Goal: Communication & Community: Answer question/provide support

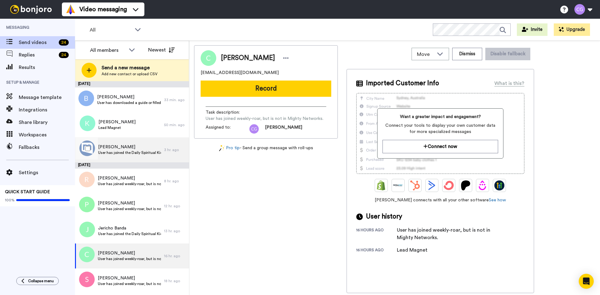
click at [117, 155] on span "User has joined the Daily Spiritual Kick Off" at bounding box center [129, 152] width 63 height 5
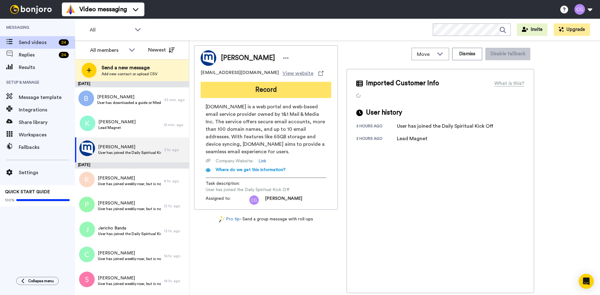
click at [257, 94] on button "Record" at bounding box center [266, 90] width 131 height 16
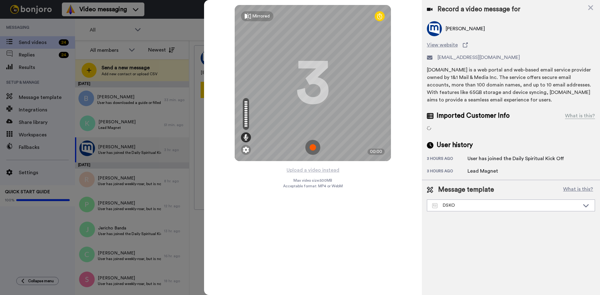
click at [312, 145] on img at bounding box center [312, 147] width 15 height 15
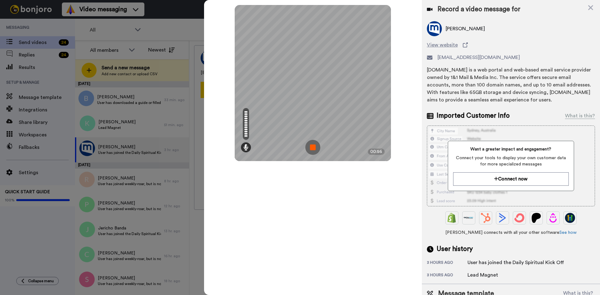
click at [316, 149] on img at bounding box center [312, 147] width 15 height 15
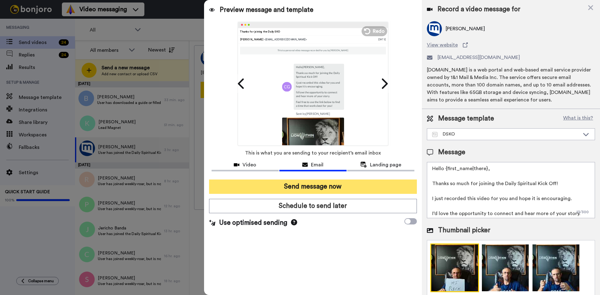
click at [338, 185] on button "Send message now" at bounding box center [313, 187] width 208 height 14
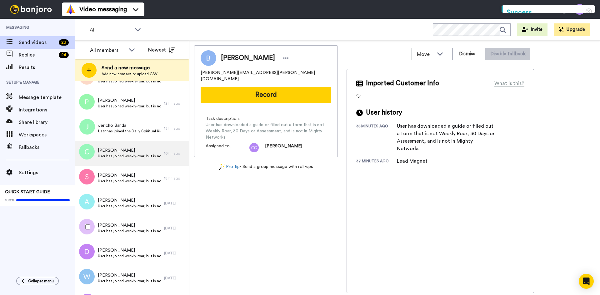
scroll to position [62, 0]
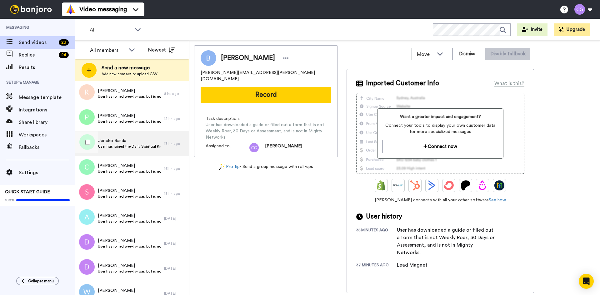
click at [132, 146] on span "User has joined the Daily Spiritual Kick Off" at bounding box center [129, 146] width 63 height 5
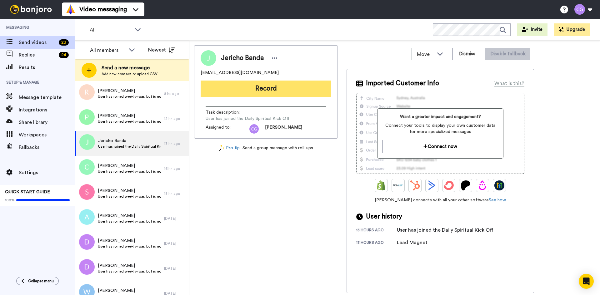
click at [244, 89] on button "Record" at bounding box center [266, 89] width 131 height 16
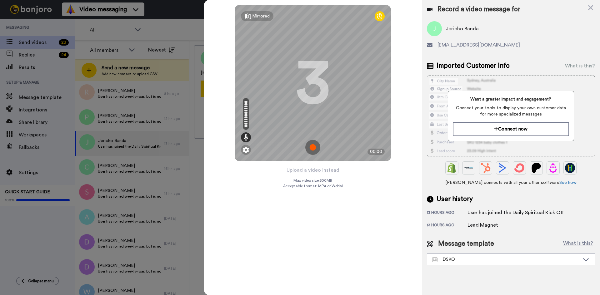
click at [312, 147] on img at bounding box center [312, 147] width 15 height 15
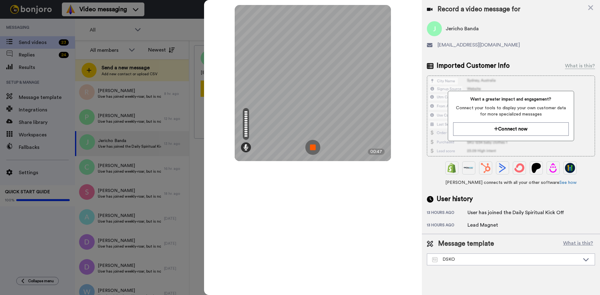
click at [314, 146] on img at bounding box center [312, 147] width 15 height 15
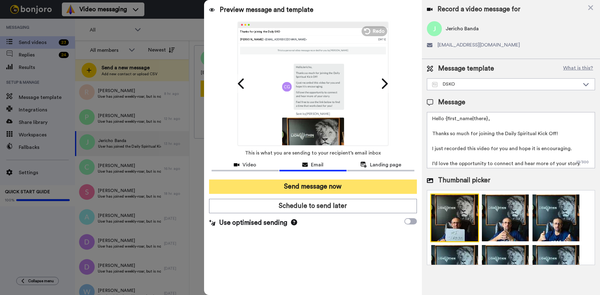
click at [313, 182] on button "Send message now" at bounding box center [313, 187] width 208 height 14
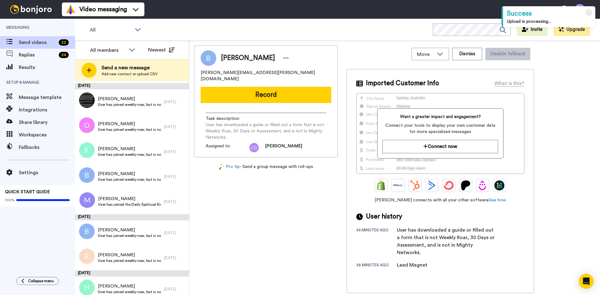
scroll to position [367, 0]
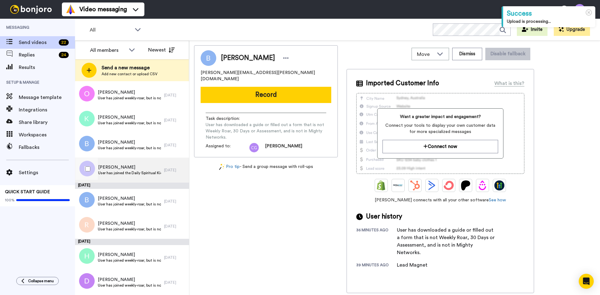
click at [134, 173] on span "User has joined the Daily Spiritual Kick Off" at bounding box center [129, 173] width 63 height 5
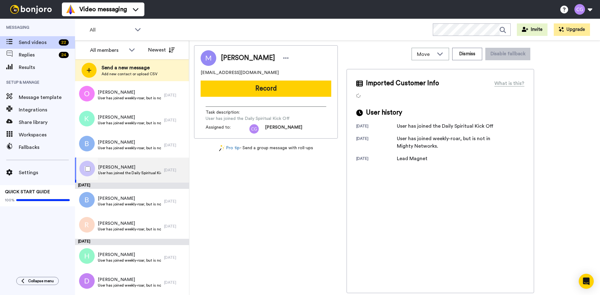
click at [134, 173] on span "User has joined the Daily Spiritual Kick Off" at bounding box center [129, 173] width 63 height 5
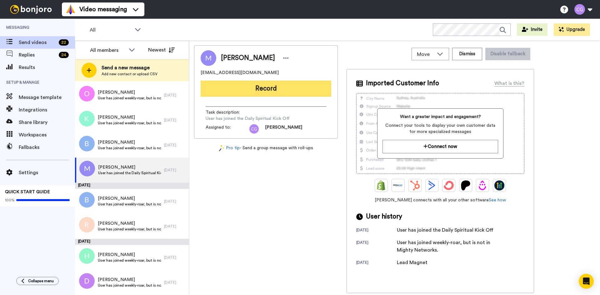
click at [265, 94] on button "Record" at bounding box center [266, 89] width 131 height 16
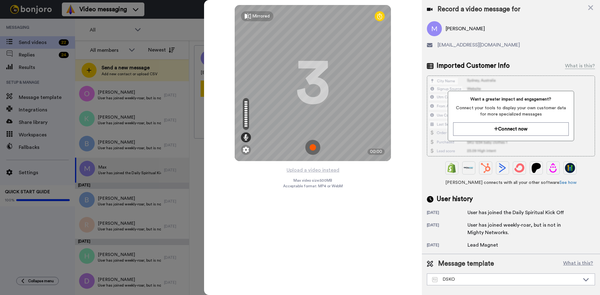
click at [315, 148] on img at bounding box center [312, 147] width 15 height 15
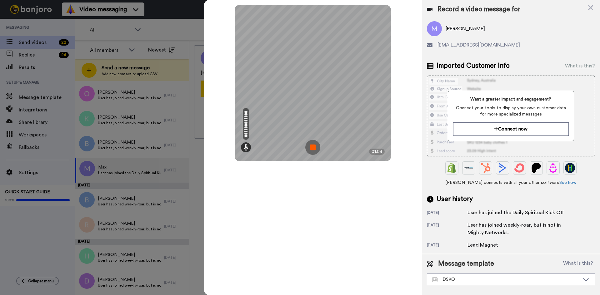
click at [312, 147] on img at bounding box center [312, 147] width 15 height 15
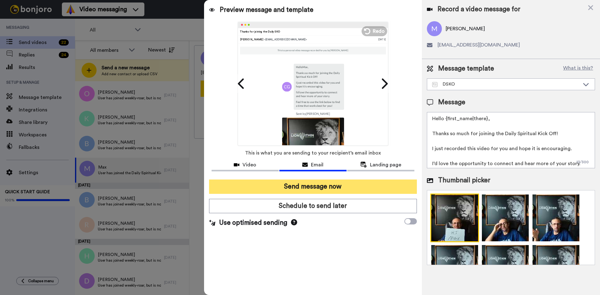
click at [333, 184] on button "Send message now" at bounding box center [313, 187] width 208 height 14
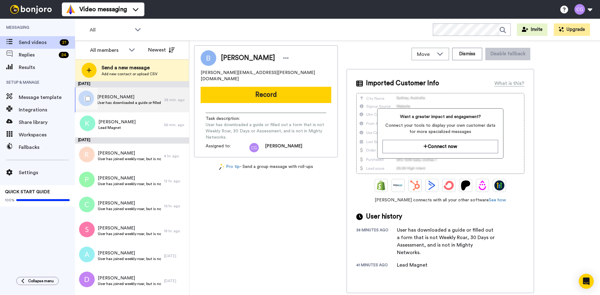
click at [144, 106] on div "[PERSON_NAME] User has downloaded a guide or filled out a form that is not Week…" at bounding box center [119, 99] width 89 height 25
click at [259, 93] on button "Record" at bounding box center [266, 95] width 131 height 16
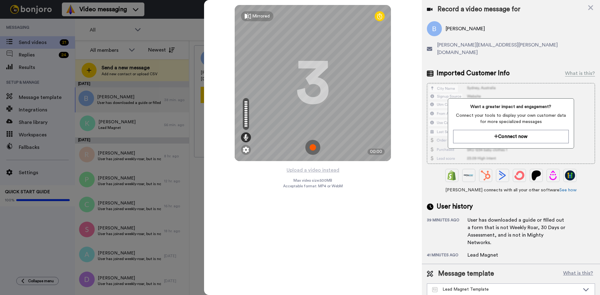
click at [313, 150] on img at bounding box center [312, 147] width 15 height 15
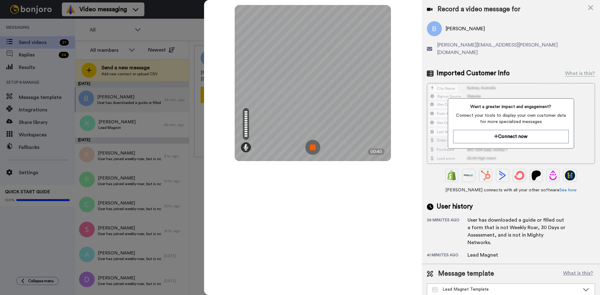
click at [313, 149] on img at bounding box center [312, 147] width 15 height 15
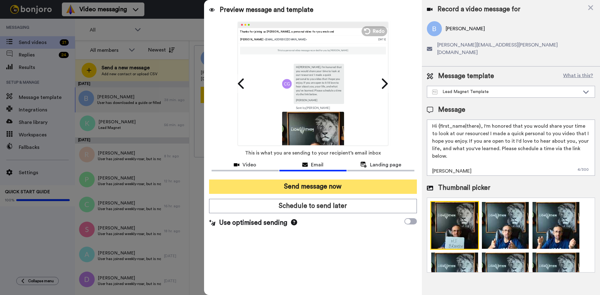
click at [332, 182] on button "Send message now" at bounding box center [313, 187] width 208 height 14
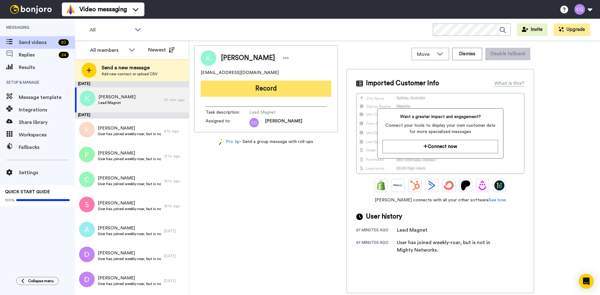
click at [241, 87] on button "Record" at bounding box center [266, 89] width 131 height 16
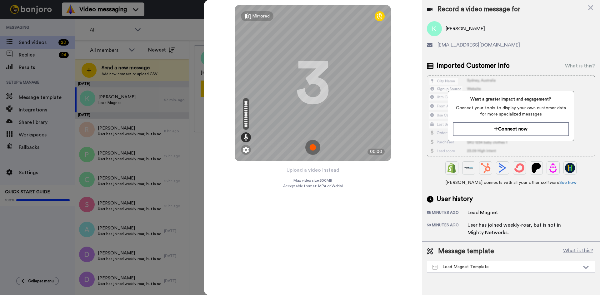
click at [316, 149] on img at bounding box center [312, 147] width 15 height 15
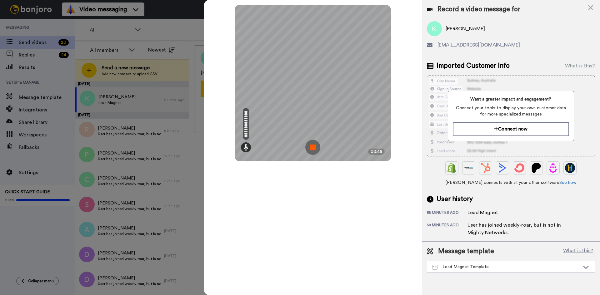
click at [313, 148] on img at bounding box center [312, 147] width 15 height 15
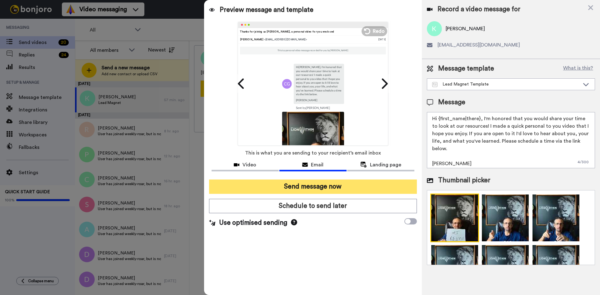
click at [329, 183] on button "Send message now" at bounding box center [313, 187] width 208 height 14
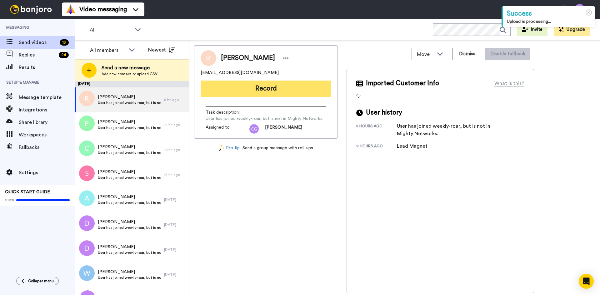
click at [233, 91] on button "Record" at bounding box center [266, 89] width 131 height 16
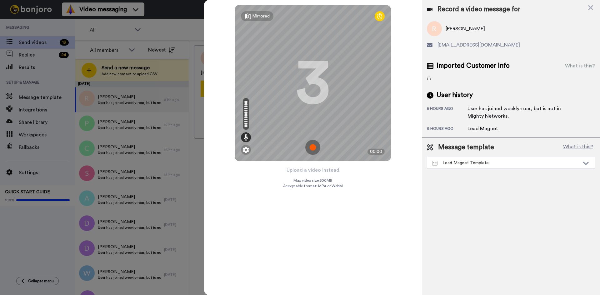
click at [318, 144] on img at bounding box center [312, 147] width 15 height 15
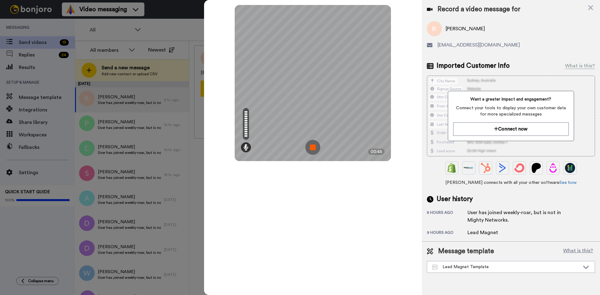
click at [313, 145] on img at bounding box center [312, 147] width 15 height 15
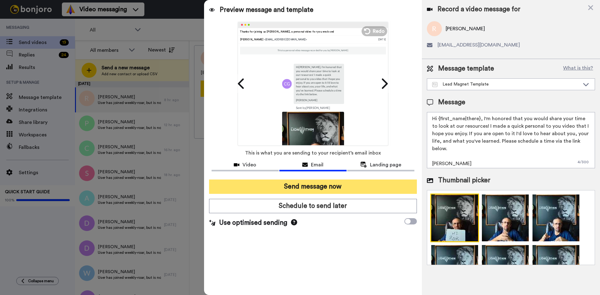
click at [307, 184] on button "Send message now" at bounding box center [313, 187] width 208 height 14
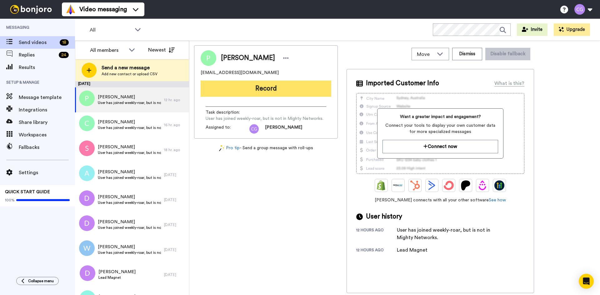
click at [284, 87] on button "Record" at bounding box center [266, 89] width 131 height 16
click at [258, 81] on button "Record" at bounding box center [266, 89] width 131 height 16
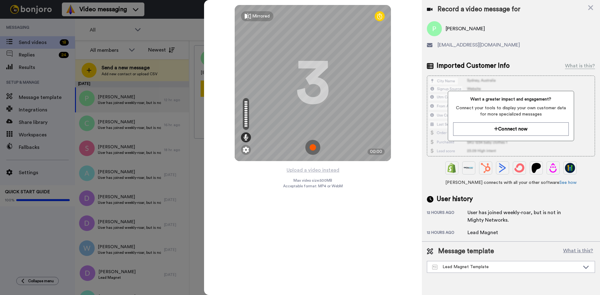
click at [314, 147] on img at bounding box center [312, 147] width 15 height 15
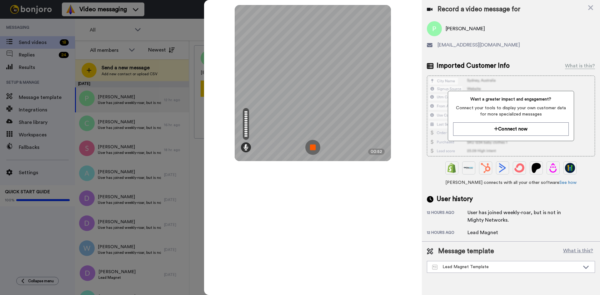
click at [314, 146] on img at bounding box center [312, 147] width 15 height 15
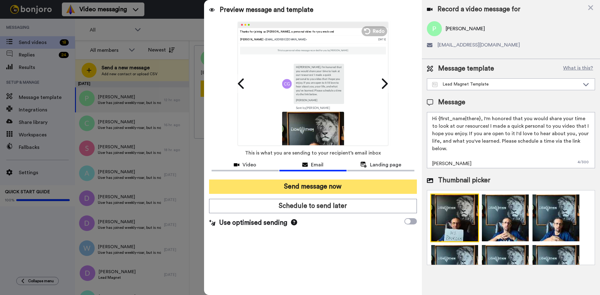
click at [277, 189] on button "Send message now" at bounding box center [313, 187] width 208 height 14
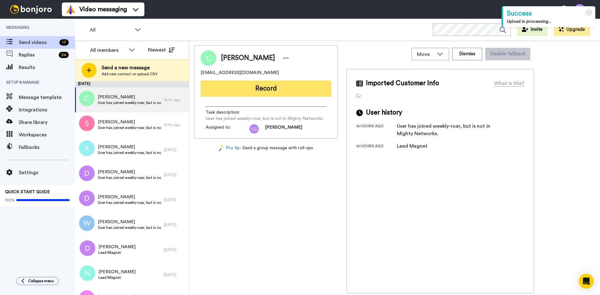
click at [253, 87] on button "Record" at bounding box center [266, 89] width 131 height 16
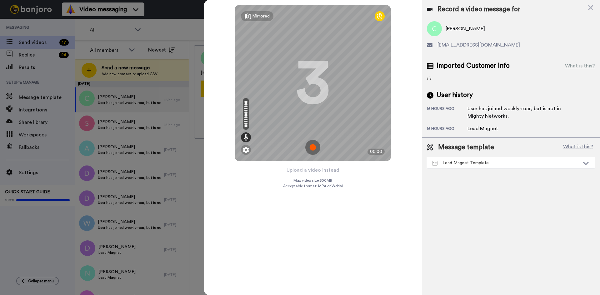
click at [313, 147] on img at bounding box center [312, 147] width 15 height 15
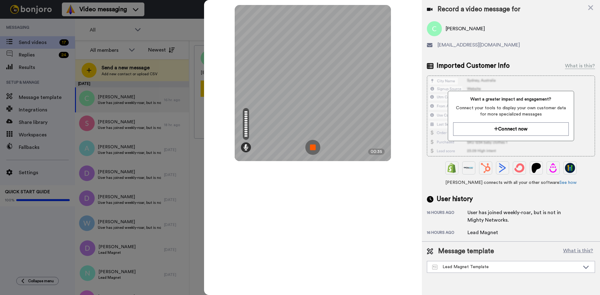
click at [312, 149] on img at bounding box center [312, 147] width 15 height 15
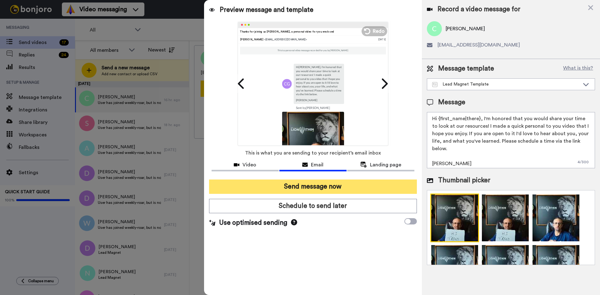
click at [329, 189] on button "Send message now" at bounding box center [313, 187] width 208 height 14
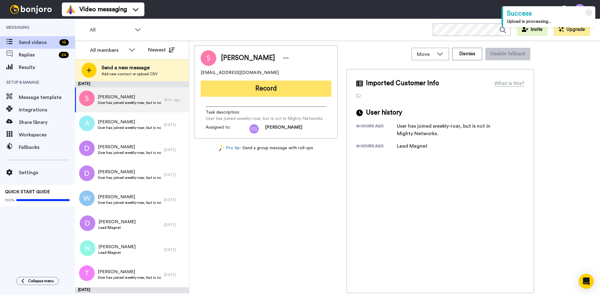
click at [260, 89] on button "Record" at bounding box center [266, 89] width 131 height 16
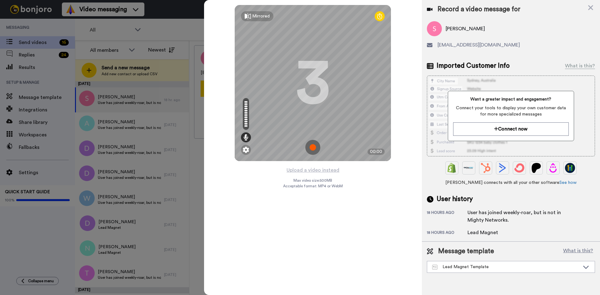
click at [314, 147] on img at bounding box center [312, 147] width 15 height 15
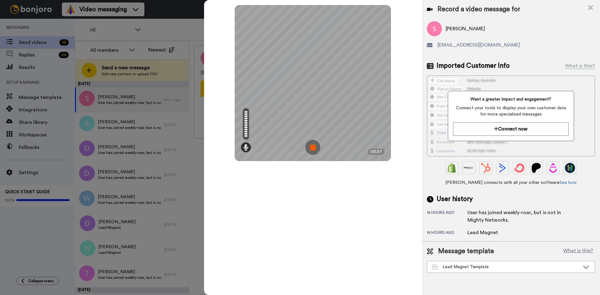
click at [314, 147] on img at bounding box center [312, 147] width 15 height 15
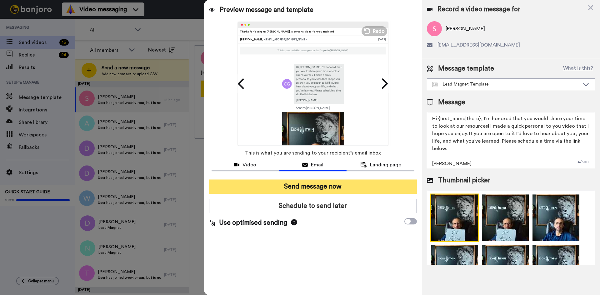
click at [318, 183] on button "Send message now" at bounding box center [313, 187] width 208 height 14
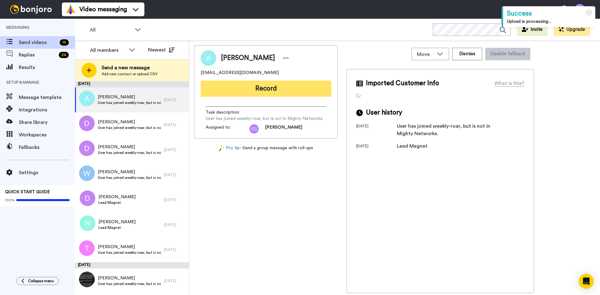
click at [247, 91] on button "Record" at bounding box center [266, 89] width 131 height 16
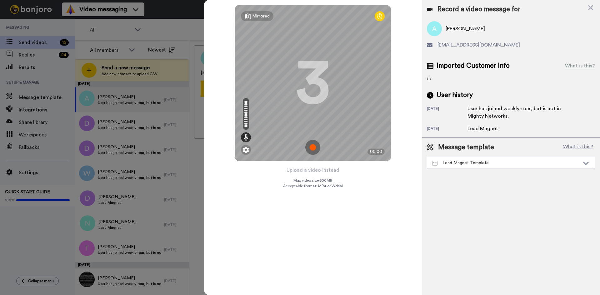
click at [315, 145] on img at bounding box center [312, 147] width 15 height 15
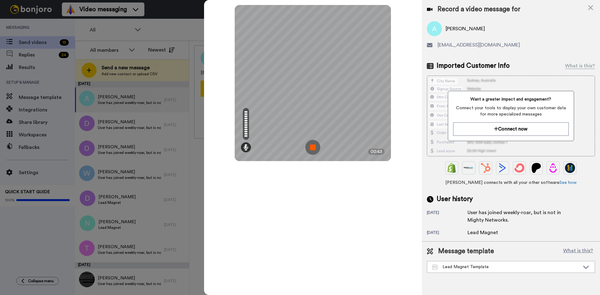
click at [315, 146] on img at bounding box center [312, 147] width 15 height 15
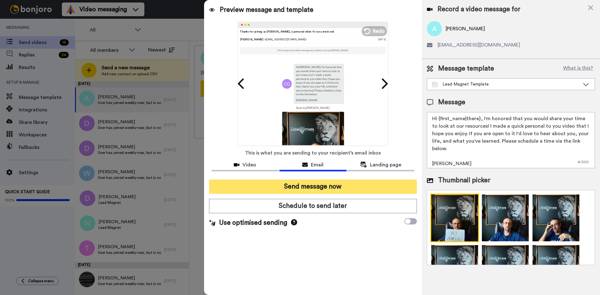
click at [331, 183] on button "Send message now" at bounding box center [313, 187] width 208 height 14
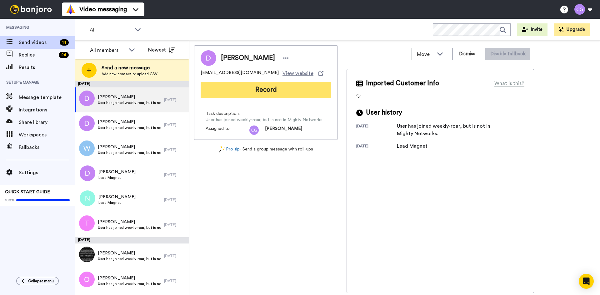
click at [245, 91] on button "Record" at bounding box center [266, 90] width 131 height 16
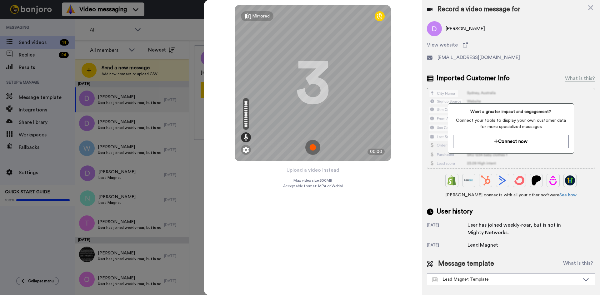
click at [314, 147] on img at bounding box center [312, 147] width 15 height 15
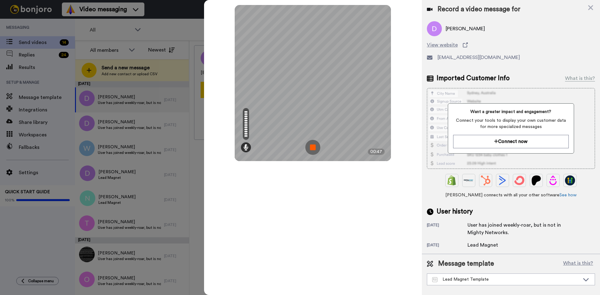
click at [315, 146] on img at bounding box center [312, 147] width 15 height 15
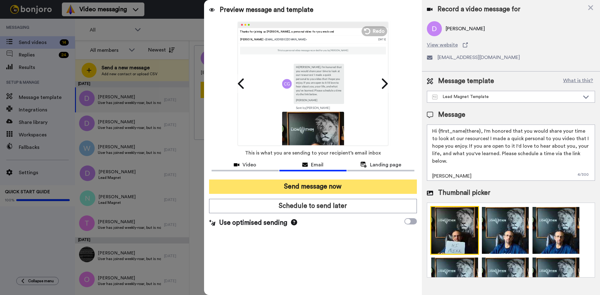
click at [316, 182] on button "Send message now" at bounding box center [313, 187] width 208 height 14
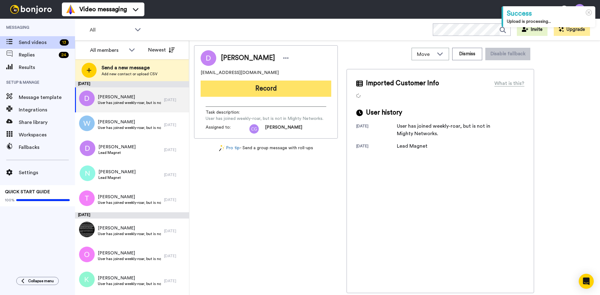
click at [248, 86] on button "Record" at bounding box center [266, 89] width 131 height 16
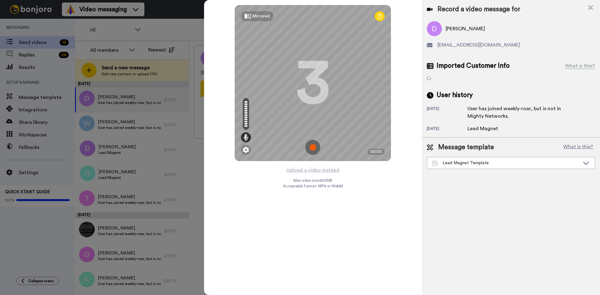
click at [314, 145] on img at bounding box center [312, 147] width 15 height 15
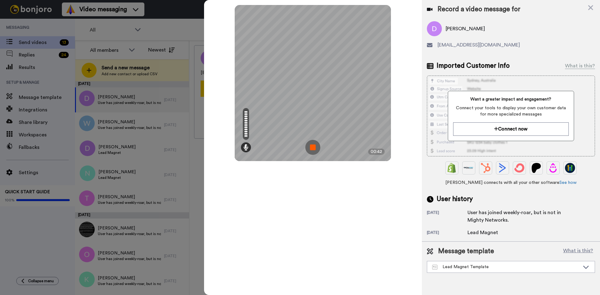
click at [315, 147] on img at bounding box center [312, 147] width 15 height 15
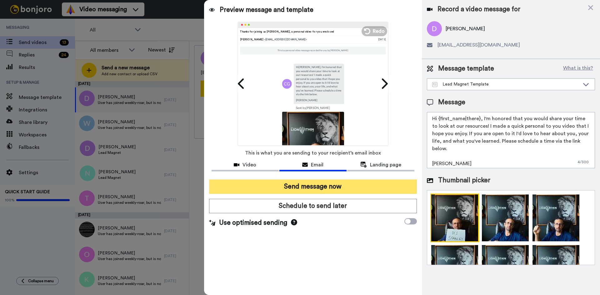
click at [325, 189] on button "Send message now" at bounding box center [313, 187] width 208 height 14
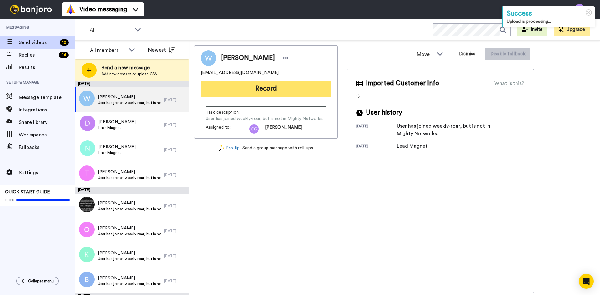
click at [273, 91] on button "Record" at bounding box center [266, 89] width 131 height 16
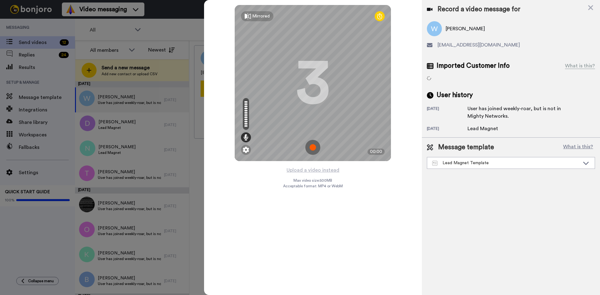
click at [316, 146] on img at bounding box center [312, 147] width 15 height 15
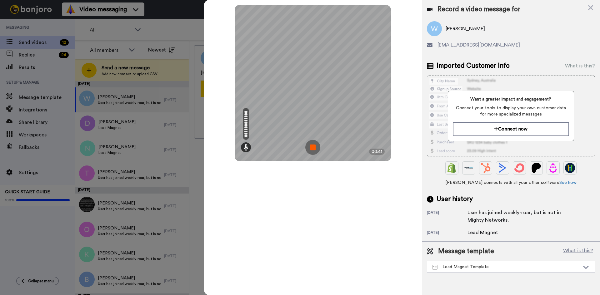
click at [311, 150] on img at bounding box center [312, 147] width 15 height 15
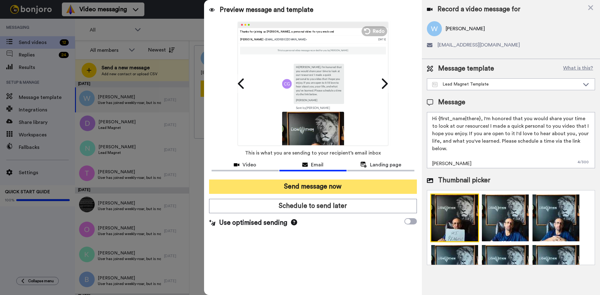
click at [328, 189] on button "Send message now" at bounding box center [313, 187] width 208 height 14
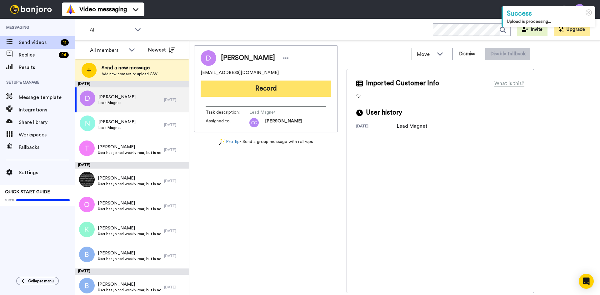
click at [276, 91] on button "Record" at bounding box center [266, 89] width 131 height 16
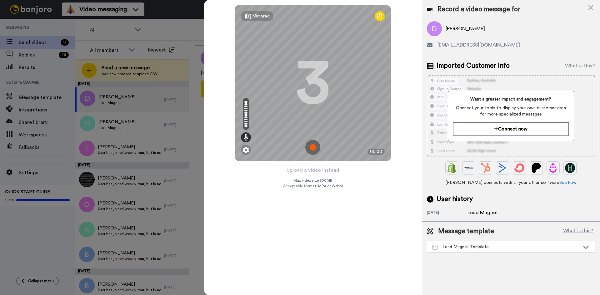
click at [589, 7] on icon at bounding box center [590, 8] width 6 height 8
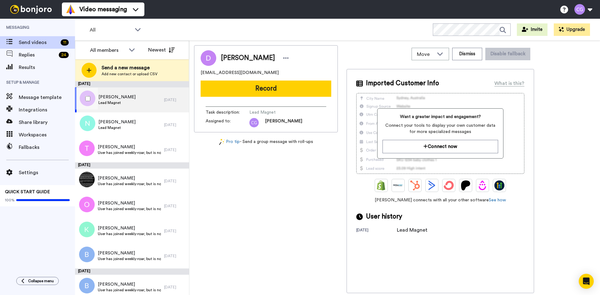
click at [90, 99] on div at bounding box center [86, 99] width 22 height 22
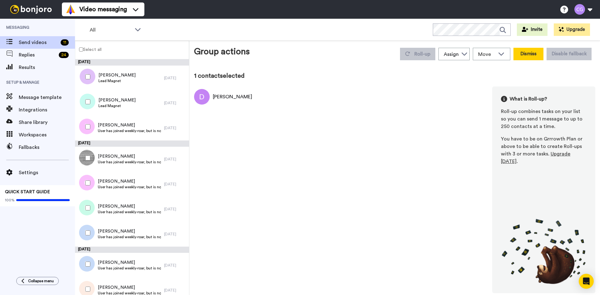
click at [523, 57] on button "Dismiss" at bounding box center [528, 54] width 30 height 12
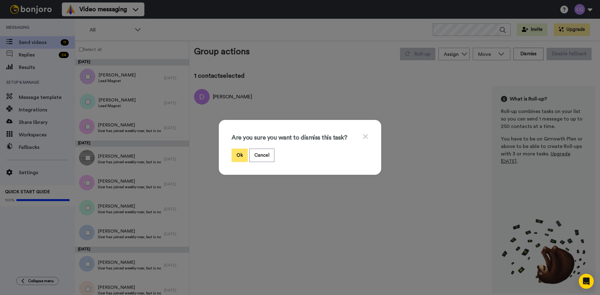
click at [241, 153] on button "Ok" at bounding box center [240, 155] width 16 height 13
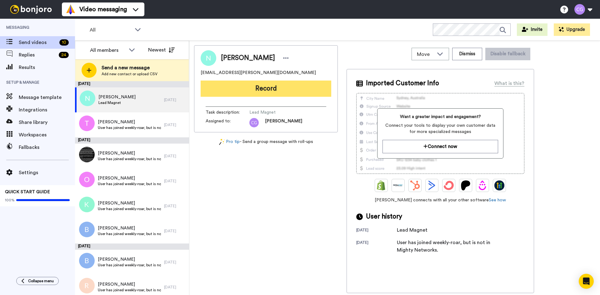
click at [262, 87] on button "Record" at bounding box center [266, 89] width 131 height 16
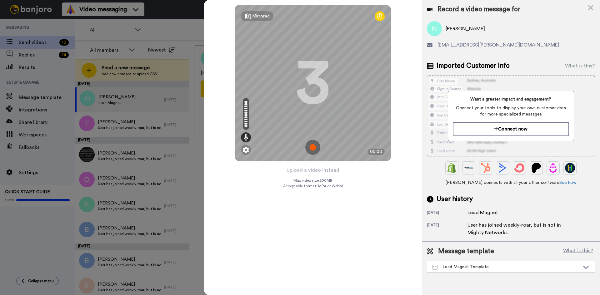
click at [316, 147] on img at bounding box center [312, 147] width 15 height 15
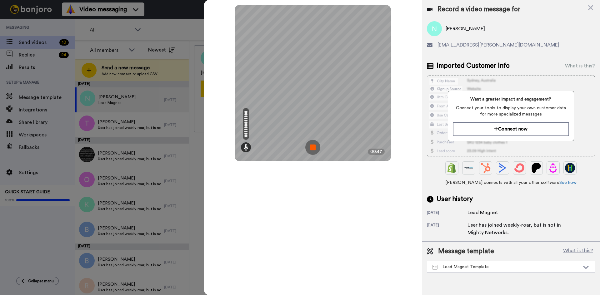
click at [312, 145] on img at bounding box center [312, 147] width 15 height 15
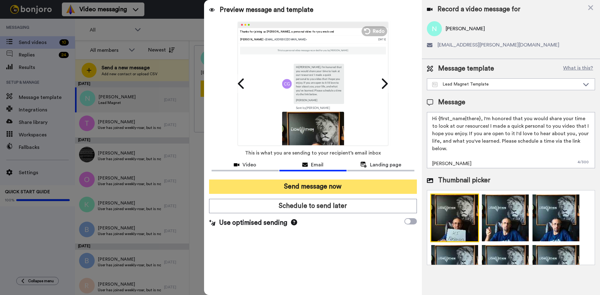
click at [334, 181] on button "Send message now" at bounding box center [313, 187] width 208 height 14
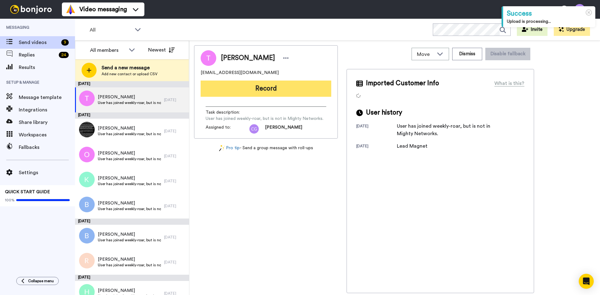
click at [260, 88] on button "Record" at bounding box center [266, 89] width 131 height 16
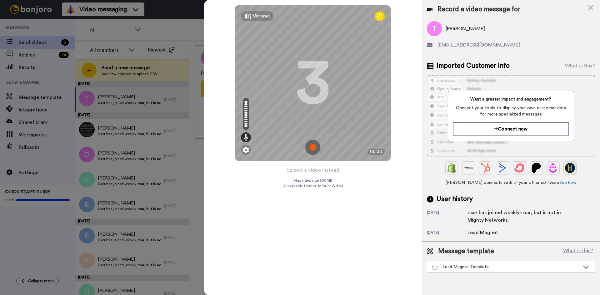
click at [314, 146] on img at bounding box center [312, 147] width 15 height 15
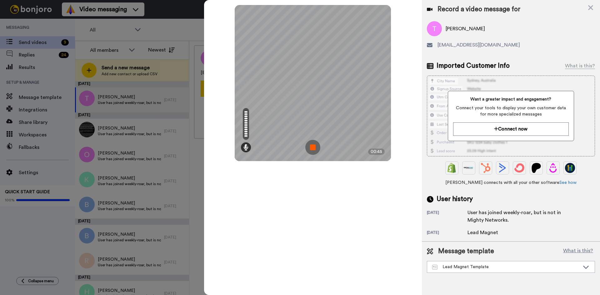
click at [313, 144] on img at bounding box center [312, 147] width 15 height 15
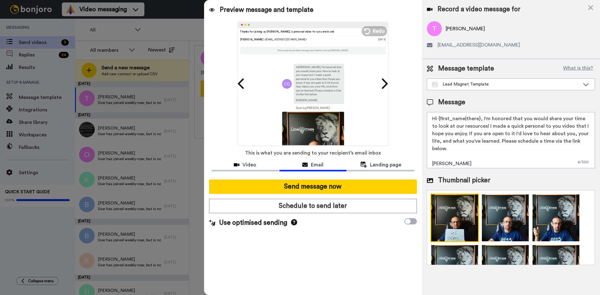
drag, startPoint x: 438, startPoint y: 119, endPoint x: 480, endPoint y: 120, distance: 41.2
click at [480, 120] on textarea "Hi {first_name|there}, I'm honored that you would share your time to look at ou…" at bounding box center [511, 140] width 168 height 56
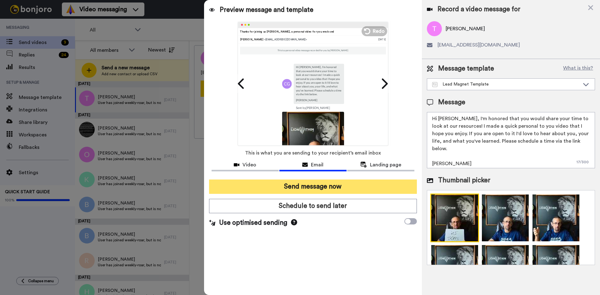
type textarea "Hi Terry, I'm honored that you would share your time to look at our resources! …"
click at [344, 182] on button "Send message now" at bounding box center [313, 187] width 208 height 14
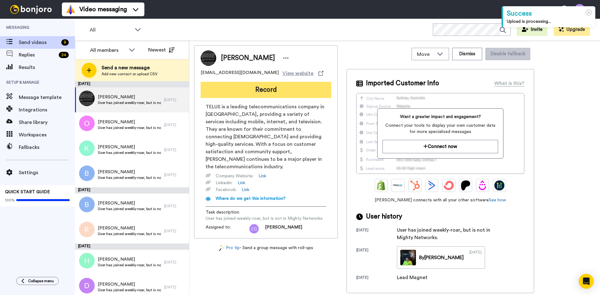
click at [257, 88] on button "Record" at bounding box center [266, 90] width 131 height 16
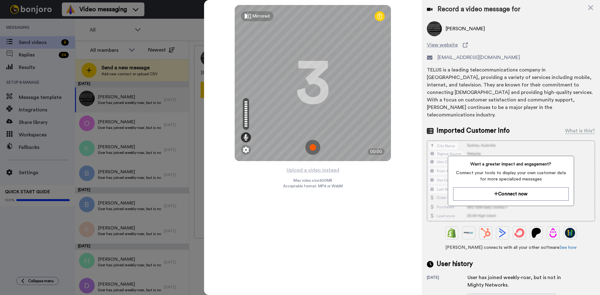
click at [313, 146] on img at bounding box center [312, 147] width 15 height 15
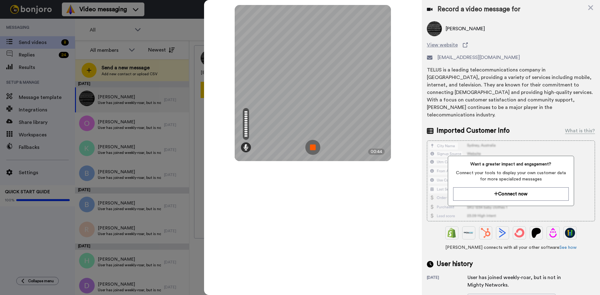
click at [313, 146] on img at bounding box center [312, 147] width 15 height 15
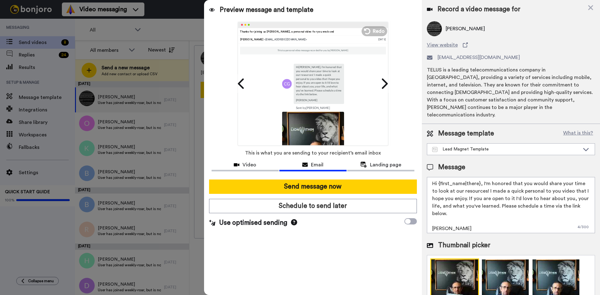
drag, startPoint x: 444, startPoint y: 175, endPoint x: 479, endPoint y: 177, distance: 34.7
click at [479, 177] on textarea "Hi {first_name|there}, I'm honored that you would share your time to look at ou…" at bounding box center [511, 205] width 168 height 56
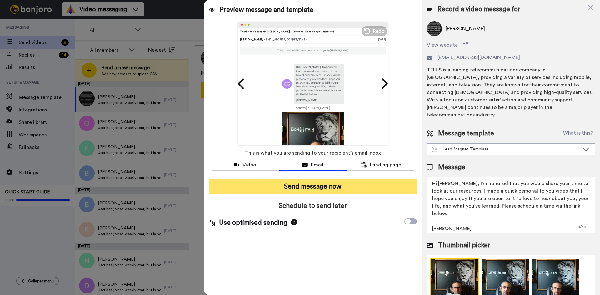
type textarea "Hi Brad, I'm honored that you would share your time to look at our resources! I…"
click at [315, 187] on button "Send message now" at bounding box center [313, 187] width 208 height 14
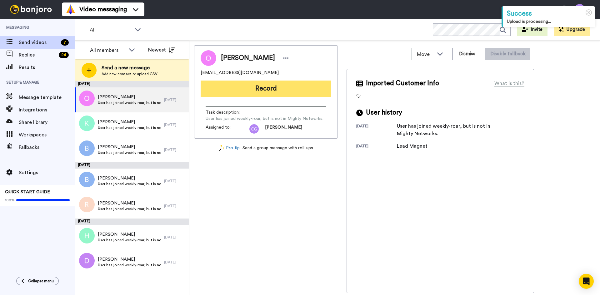
click at [281, 87] on button "Record" at bounding box center [266, 89] width 131 height 16
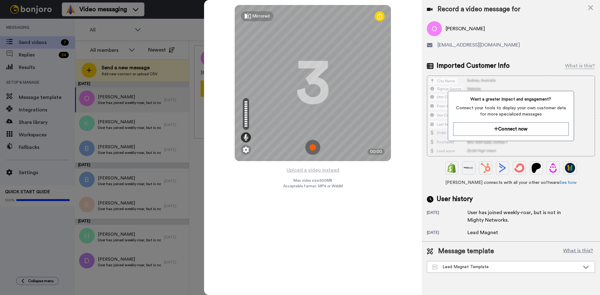
click at [314, 147] on img at bounding box center [312, 147] width 15 height 15
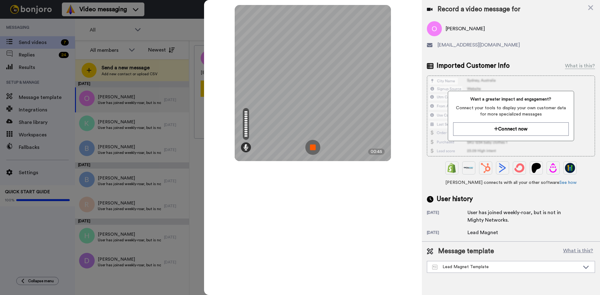
click at [313, 146] on img at bounding box center [312, 147] width 15 height 15
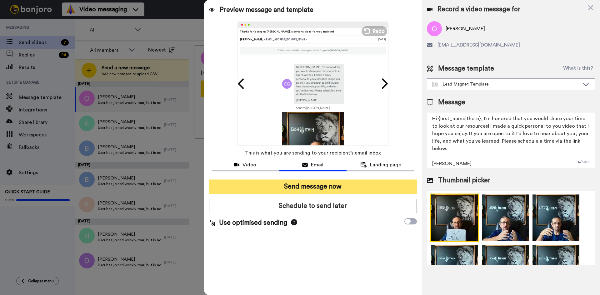
click at [326, 186] on button "Send message now" at bounding box center [313, 187] width 208 height 14
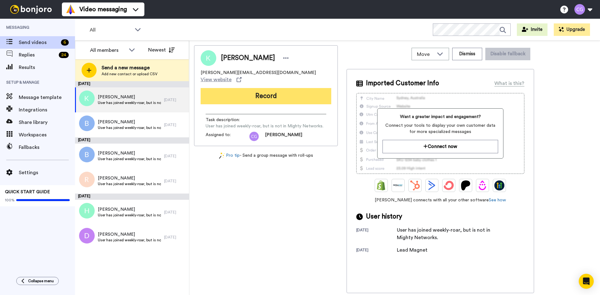
click at [269, 92] on button "Record" at bounding box center [266, 96] width 131 height 16
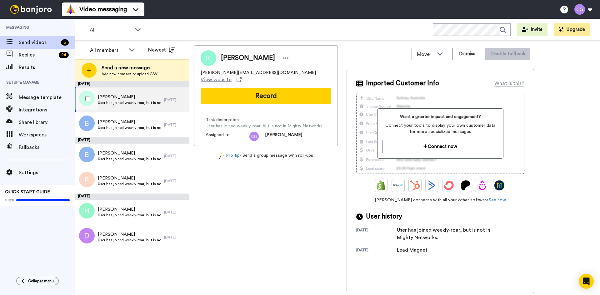
click at [131, 101] on span "User has joined weekly-roar, but is not in Mighty Networks." at bounding box center [129, 102] width 63 height 5
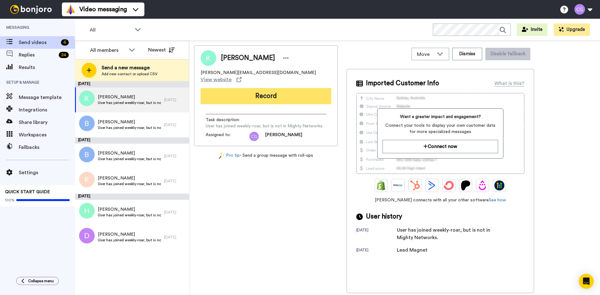
click at [245, 91] on button "Record" at bounding box center [266, 96] width 131 height 16
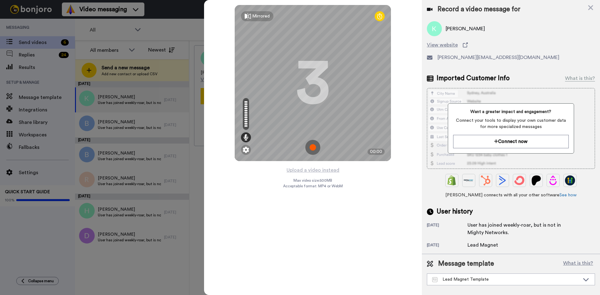
click at [314, 144] on img at bounding box center [312, 147] width 15 height 15
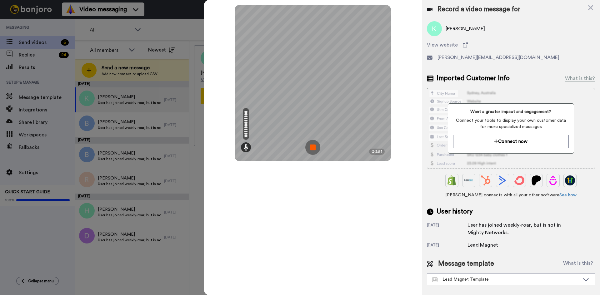
click at [313, 147] on img at bounding box center [312, 147] width 15 height 15
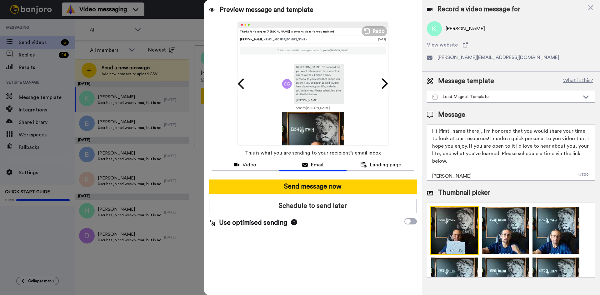
drag, startPoint x: 438, startPoint y: 131, endPoint x: 479, endPoint y: 130, distance: 41.2
click at [479, 130] on textarea "Hi {first_name|there}, I'm honored that you would share your time to look at ou…" at bounding box center [511, 153] width 168 height 56
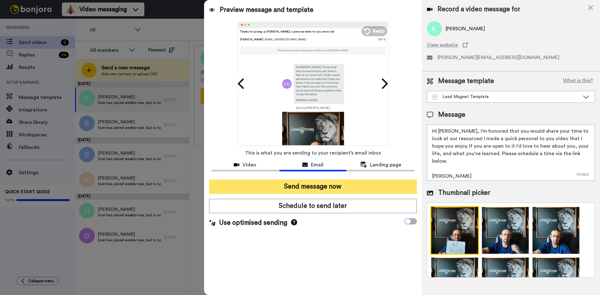
type textarea "Hi Keith, I'm honored that you would share your time to look at our resources! …"
click at [325, 189] on button "Send message now" at bounding box center [313, 187] width 208 height 14
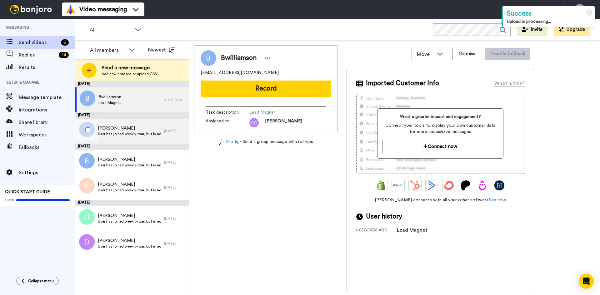
click at [137, 130] on span "[PERSON_NAME]" at bounding box center [129, 128] width 63 height 6
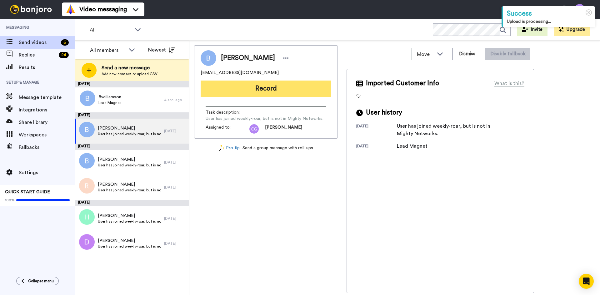
click at [269, 88] on button "Record" at bounding box center [266, 89] width 131 height 16
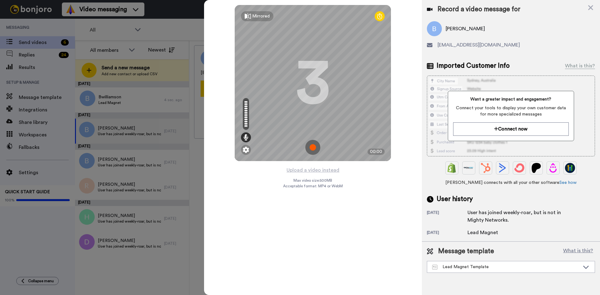
click at [313, 145] on img at bounding box center [312, 147] width 15 height 15
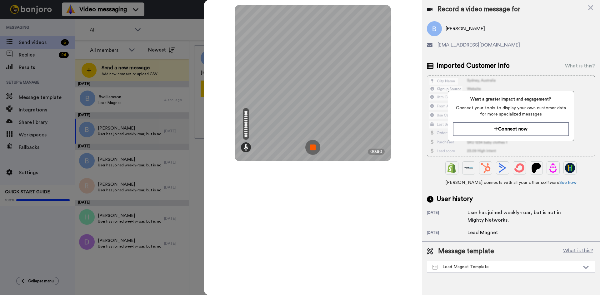
click at [314, 145] on img at bounding box center [312, 147] width 15 height 15
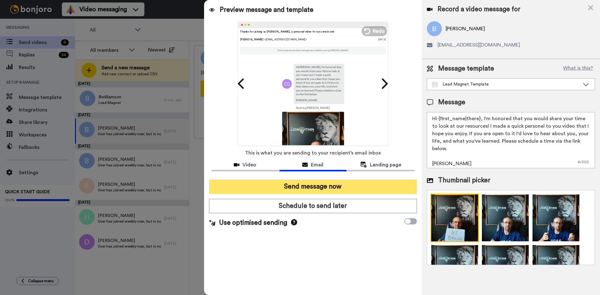
click at [330, 189] on button "Send message now" at bounding box center [313, 187] width 208 height 14
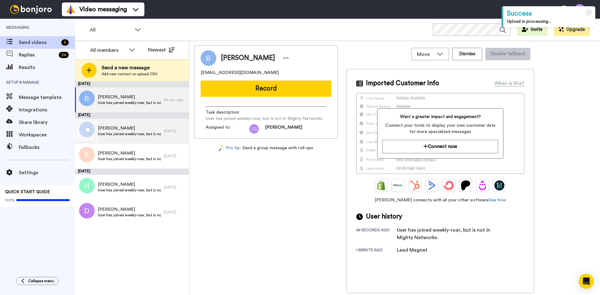
click at [138, 129] on span "Joey" at bounding box center [129, 128] width 63 height 6
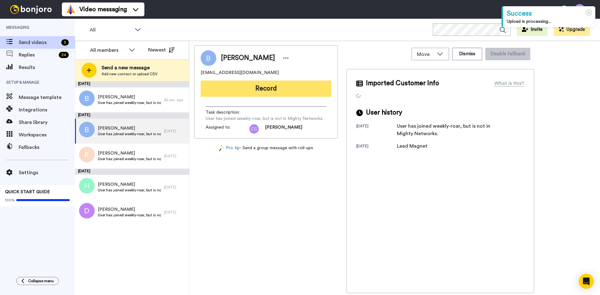
click at [278, 89] on button "Record" at bounding box center [266, 89] width 131 height 16
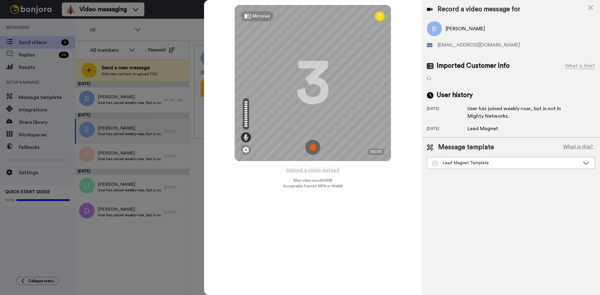
click at [313, 146] on img at bounding box center [312, 147] width 15 height 15
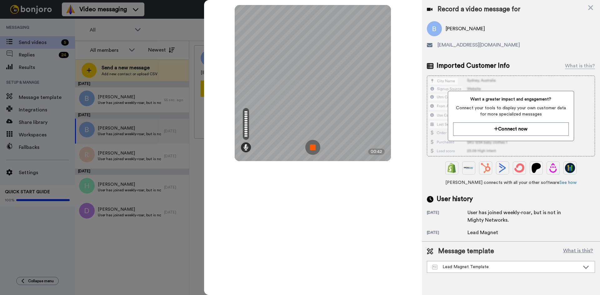
click at [313, 146] on img at bounding box center [312, 147] width 15 height 15
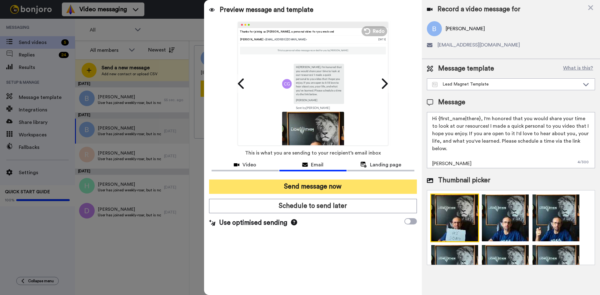
click at [334, 187] on button "Send message now" at bounding box center [313, 187] width 208 height 14
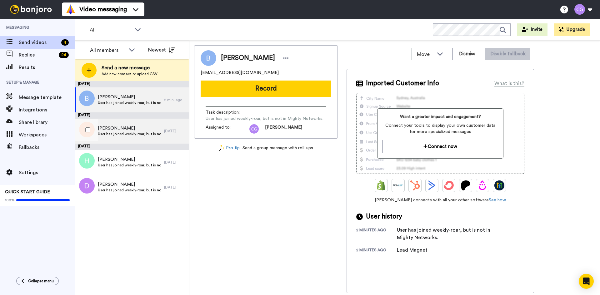
click at [131, 129] on span "[PERSON_NAME]" at bounding box center [129, 128] width 63 height 6
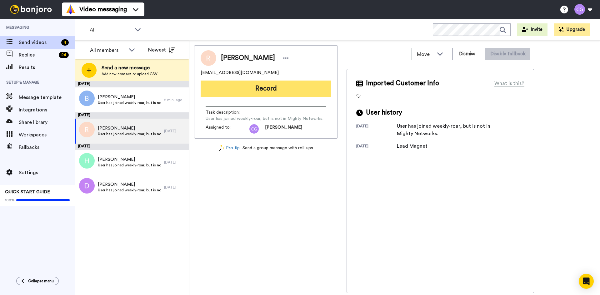
click at [263, 91] on button "Record" at bounding box center [266, 89] width 131 height 16
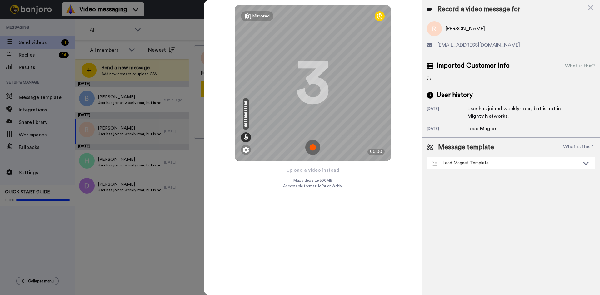
click at [312, 144] on img at bounding box center [312, 147] width 15 height 15
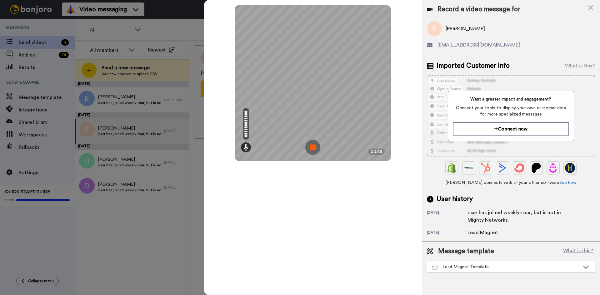
click at [315, 147] on img at bounding box center [312, 147] width 15 height 15
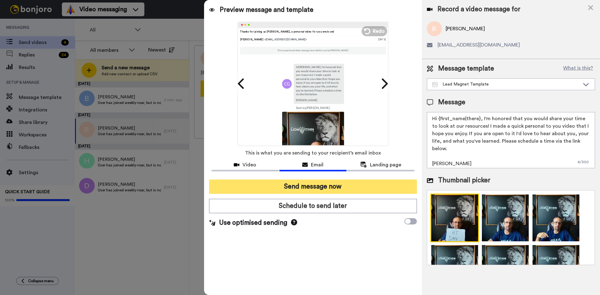
click at [335, 189] on button "Send message now" at bounding box center [313, 187] width 208 height 14
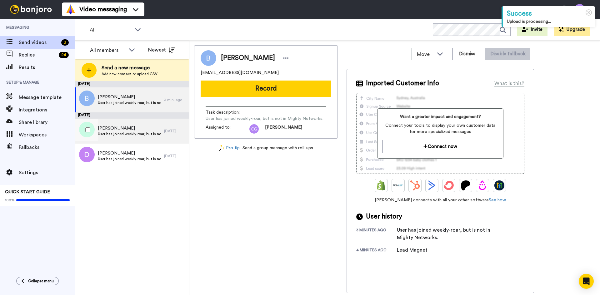
click at [138, 127] on span "Kevin" at bounding box center [129, 128] width 63 height 6
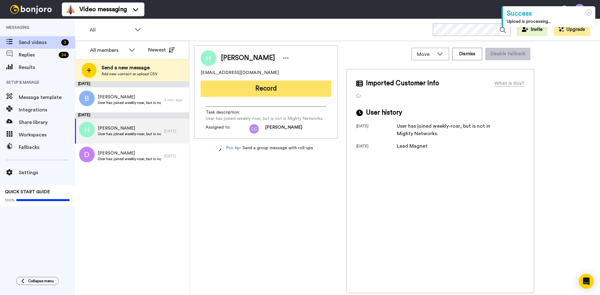
click at [268, 92] on button "Record" at bounding box center [266, 89] width 131 height 16
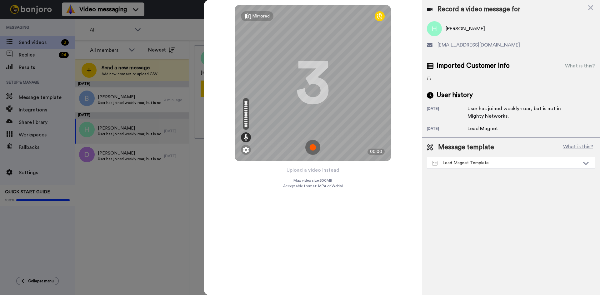
click at [314, 147] on img at bounding box center [312, 147] width 15 height 15
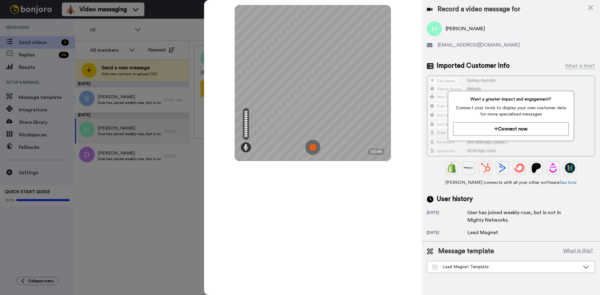
click at [313, 147] on img at bounding box center [312, 147] width 15 height 15
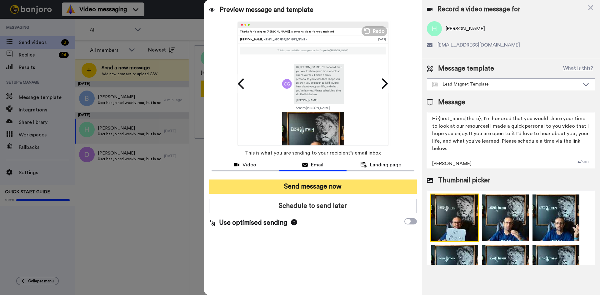
click at [322, 185] on button "Send message now" at bounding box center [313, 187] width 208 height 14
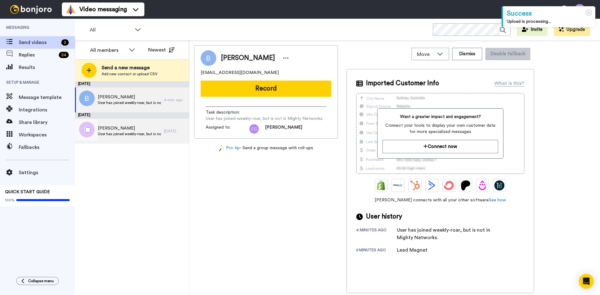
click at [130, 125] on span "[PERSON_NAME]" at bounding box center [129, 128] width 63 height 6
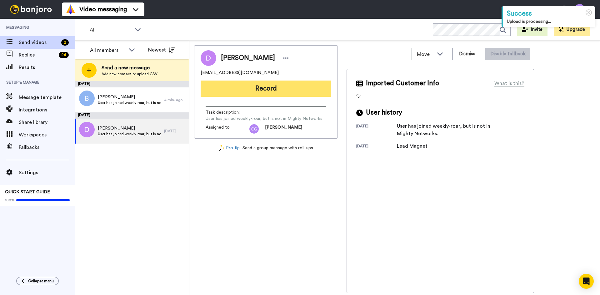
click at [288, 91] on button "Record" at bounding box center [266, 89] width 131 height 16
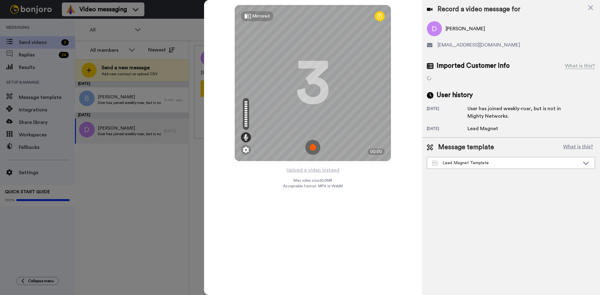
click at [314, 146] on img at bounding box center [312, 147] width 15 height 15
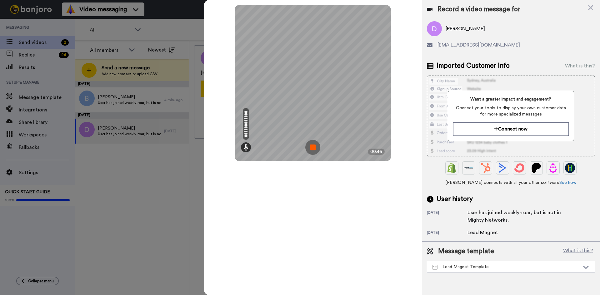
click at [314, 146] on img at bounding box center [312, 147] width 15 height 15
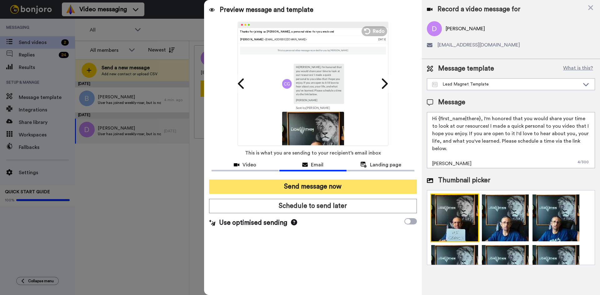
click at [322, 183] on button "Send message now" at bounding box center [313, 187] width 208 height 14
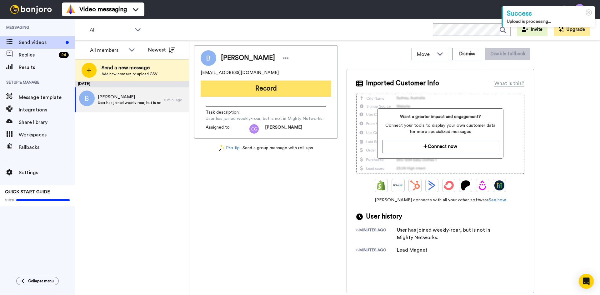
click at [265, 93] on button "Record" at bounding box center [266, 89] width 131 height 16
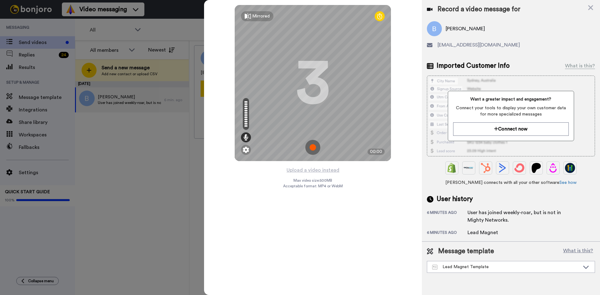
click at [316, 145] on img at bounding box center [312, 147] width 15 height 15
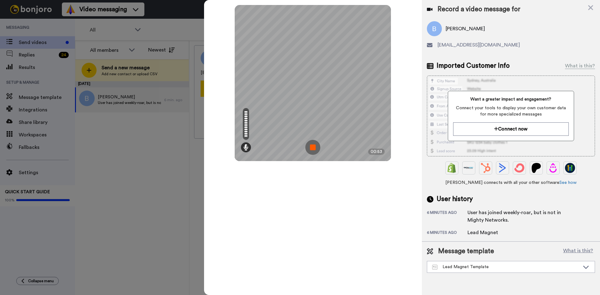
click at [313, 147] on img at bounding box center [312, 147] width 15 height 15
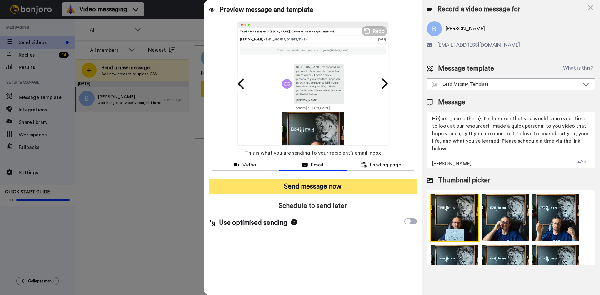
click at [334, 186] on button "Send message now" at bounding box center [313, 187] width 208 height 14
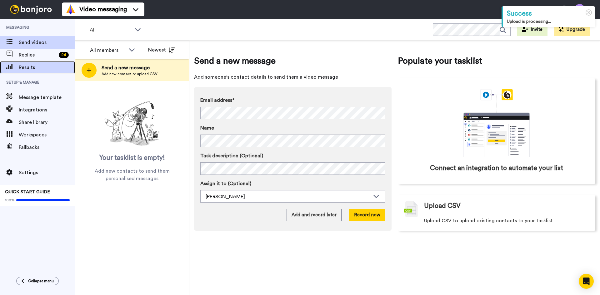
click at [40, 71] on span "Results" at bounding box center [47, 67] width 56 height 7
